Goal: Task Accomplishment & Management: Use online tool/utility

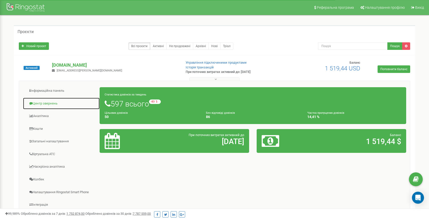
click at [46, 103] on link "Центр звернень" at bounding box center [61, 104] width 77 height 12
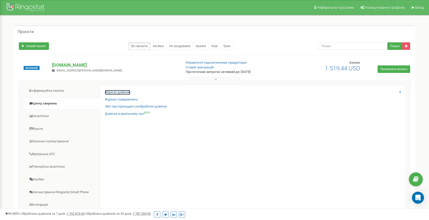
click at [119, 93] on link "Журнал дзвінків" at bounding box center [117, 92] width 25 height 5
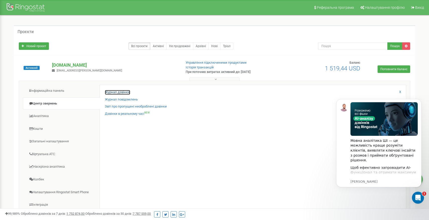
click at [121, 93] on link "Журнал дзвінків" at bounding box center [117, 92] width 25 height 5
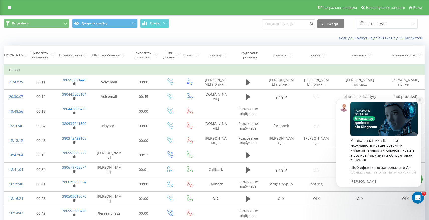
click at [420, 102] on icon "Dismiss notification" at bounding box center [420, 100] width 3 height 3
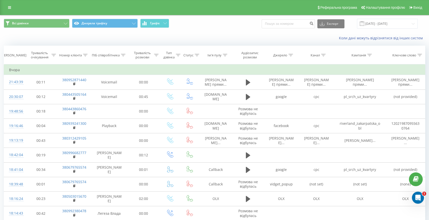
click at [291, 28] on div "Експорт .csv .xls .xlsx [DATE] - [DATE]" at bounding box center [340, 24] width 156 height 10
click at [295, 25] on input at bounding box center [288, 23] width 53 height 9
paste input "380663161417"
type input "380663161417"
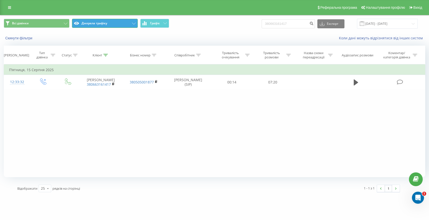
click at [107, 24] on button "Джерела трафіку" at bounding box center [105, 23] width 66 height 9
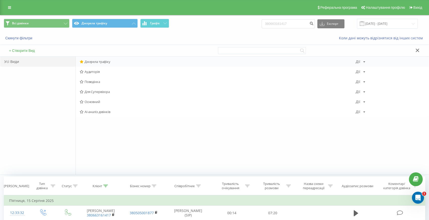
click at [108, 62] on span "Джерела трафіку" at bounding box center [218, 62] width 276 height 4
